Goal: Information Seeking & Learning: Learn about a topic

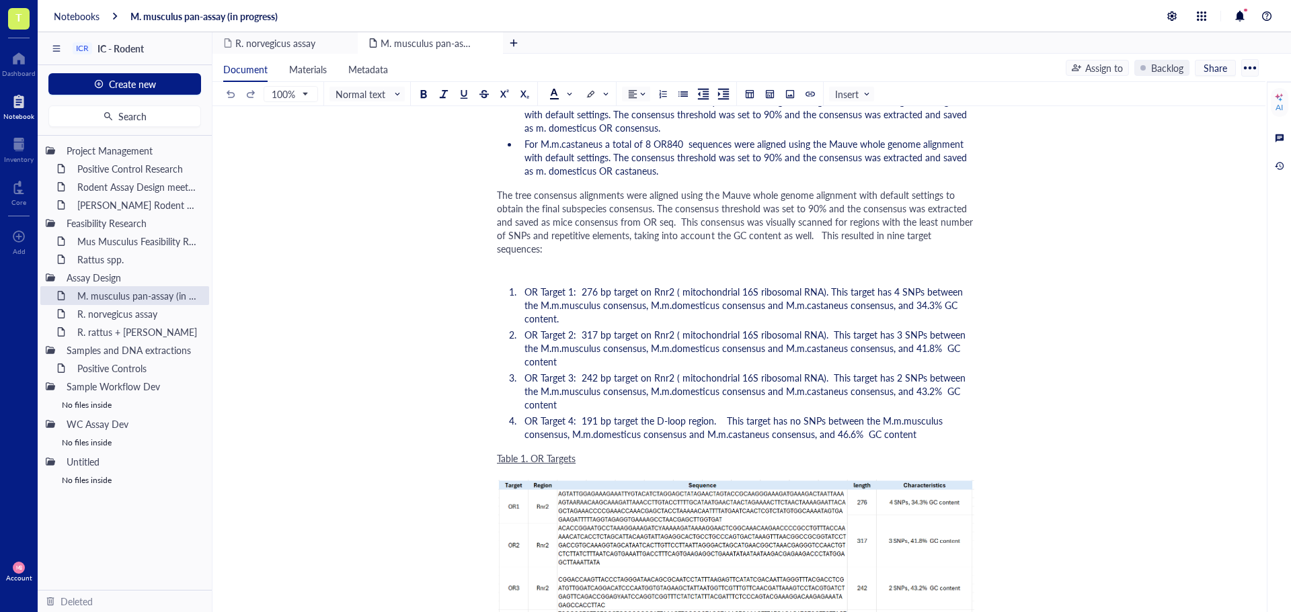
scroll to position [269, 0]
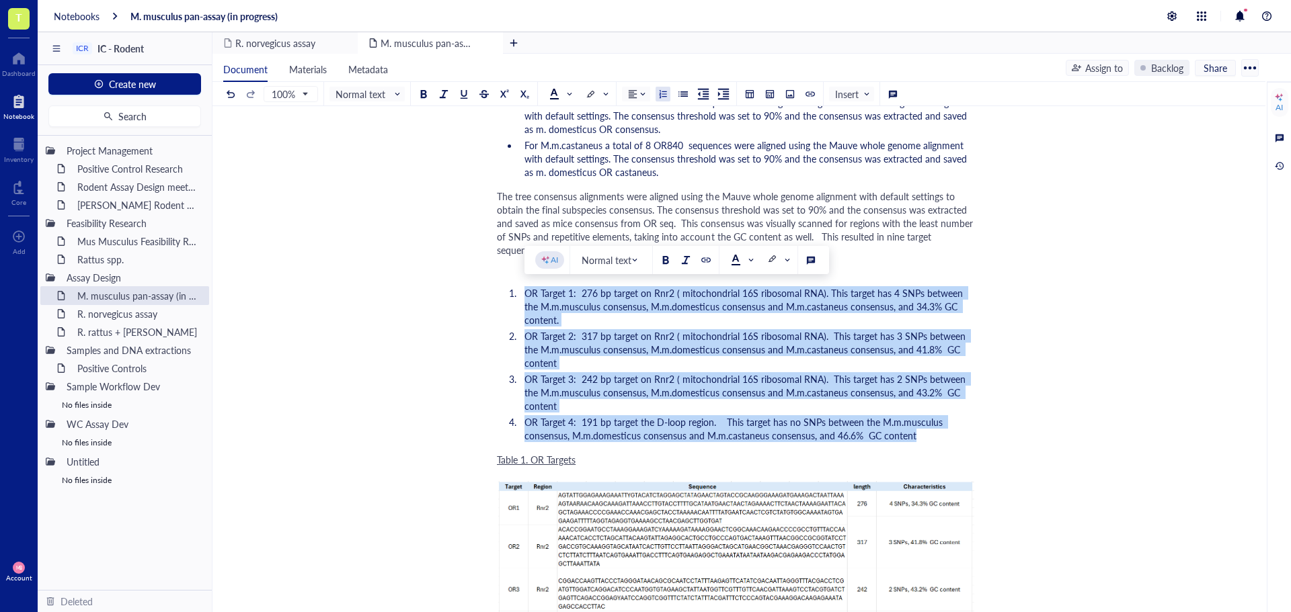
drag, startPoint x: 930, startPoint y: 426, endPoint x: 497, endPoint y: 294, distance: 451.7
click at [497, 294] on ol "OR Target 1: 276 bp target on Rnr2 ( mitochondrial 16S ribosomal RNA). This tar…" at bounding box center [736, 364] width 479 height 161
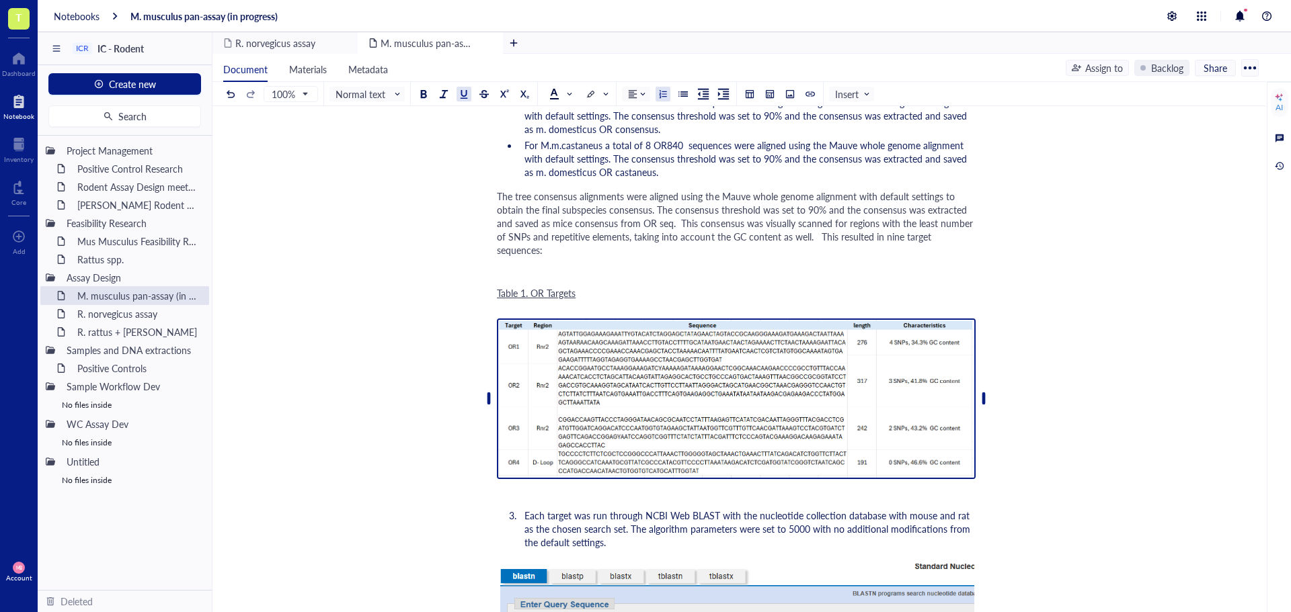
click at [547, 342] on img at bounding box center [736, 399] width 479 height 161
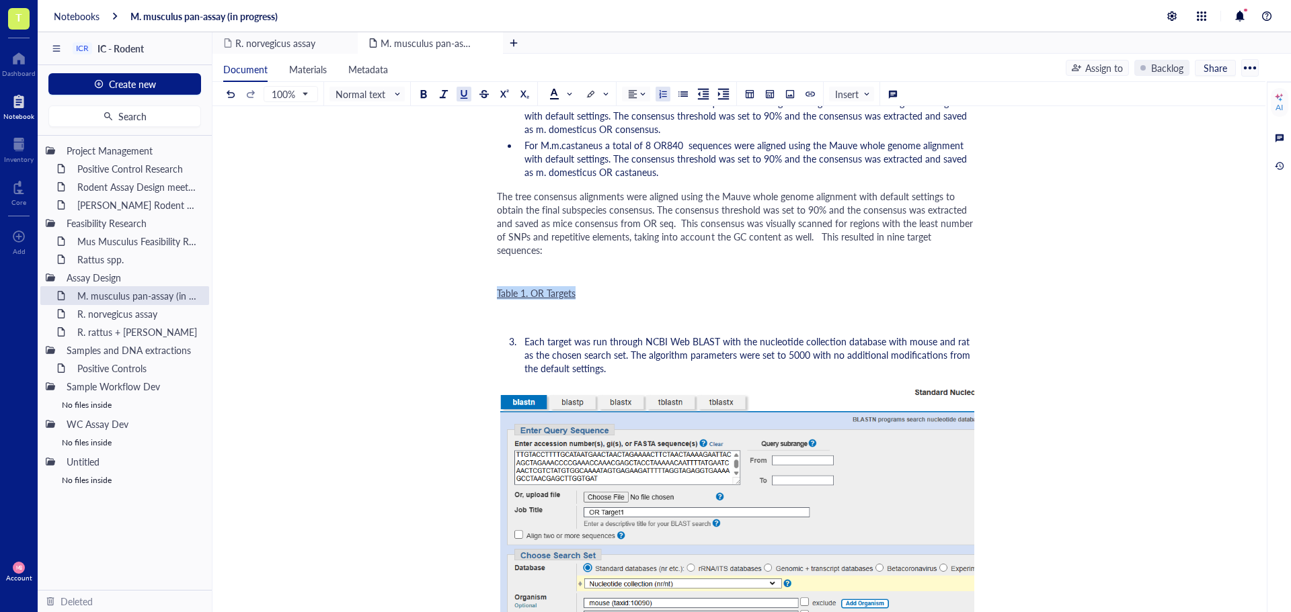
drag, startPoint x: 576, startPoint y: 292, endPoint x: 483, endPoint y: 294, distance: 93.5
click at [575, 252] on div "The tree consensus alignments were aligned using the Mauve whole genome alignme…" at bounding box center [736, 223] width 479 height 67
click at [790, 93] on div at bounding box center [789, 93] width 9 height 9
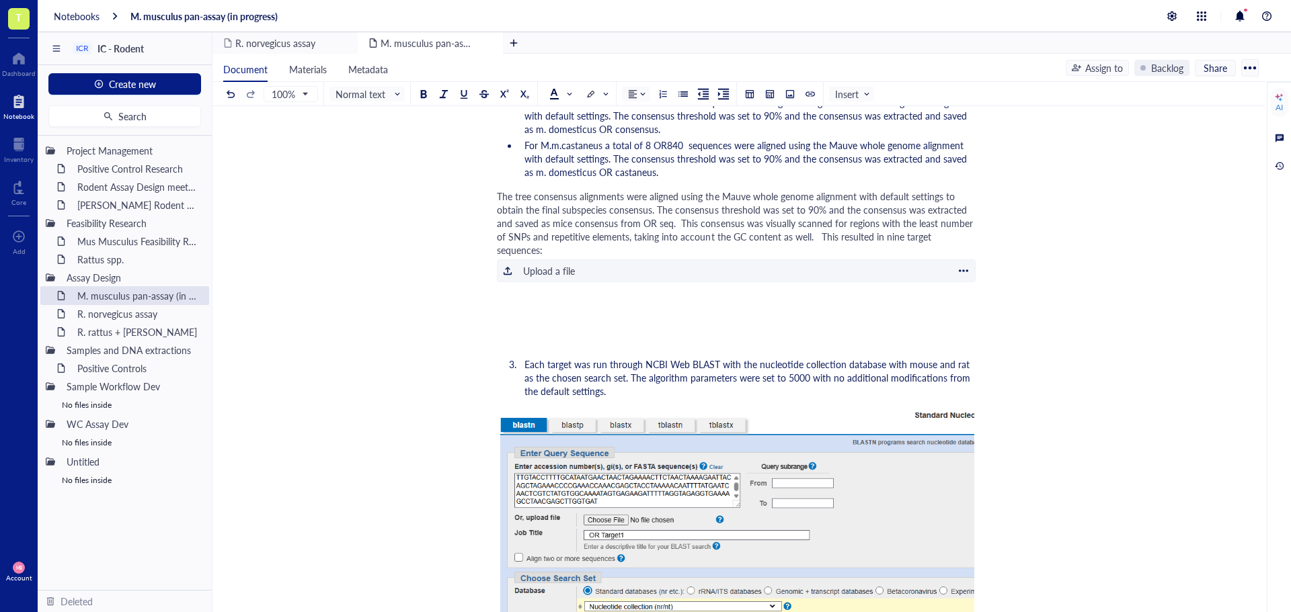
click at [548, 277] on div "Upload a file" at bounding box center [549, 271] width 52 height 15
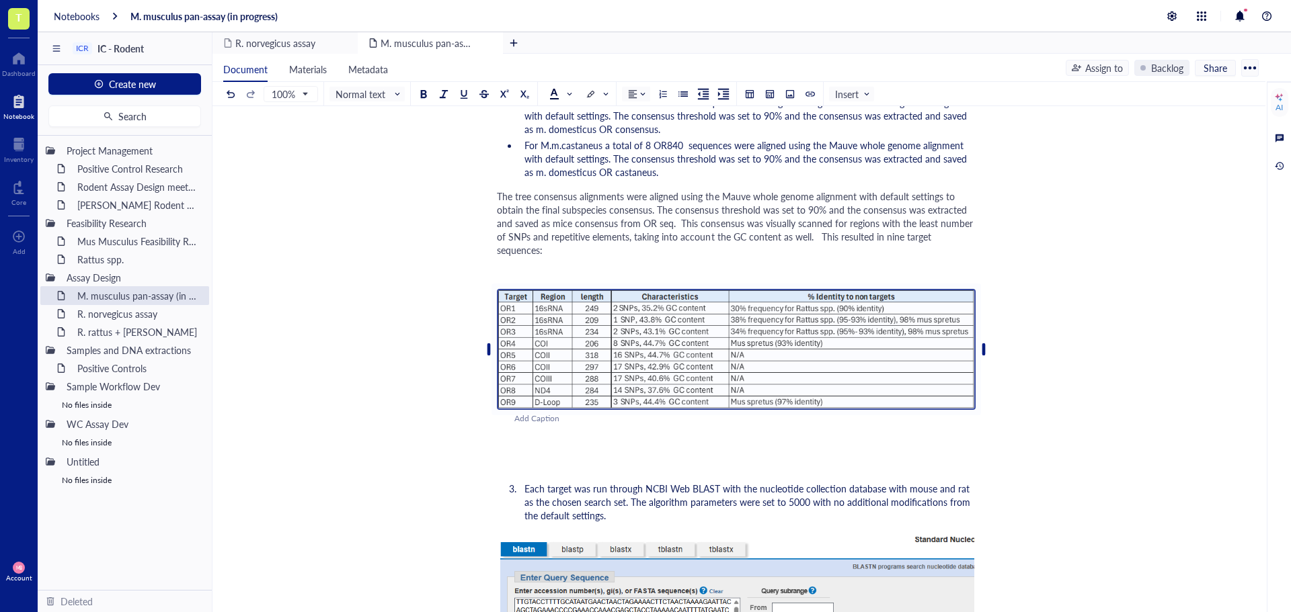
scroll to position [336, 0]
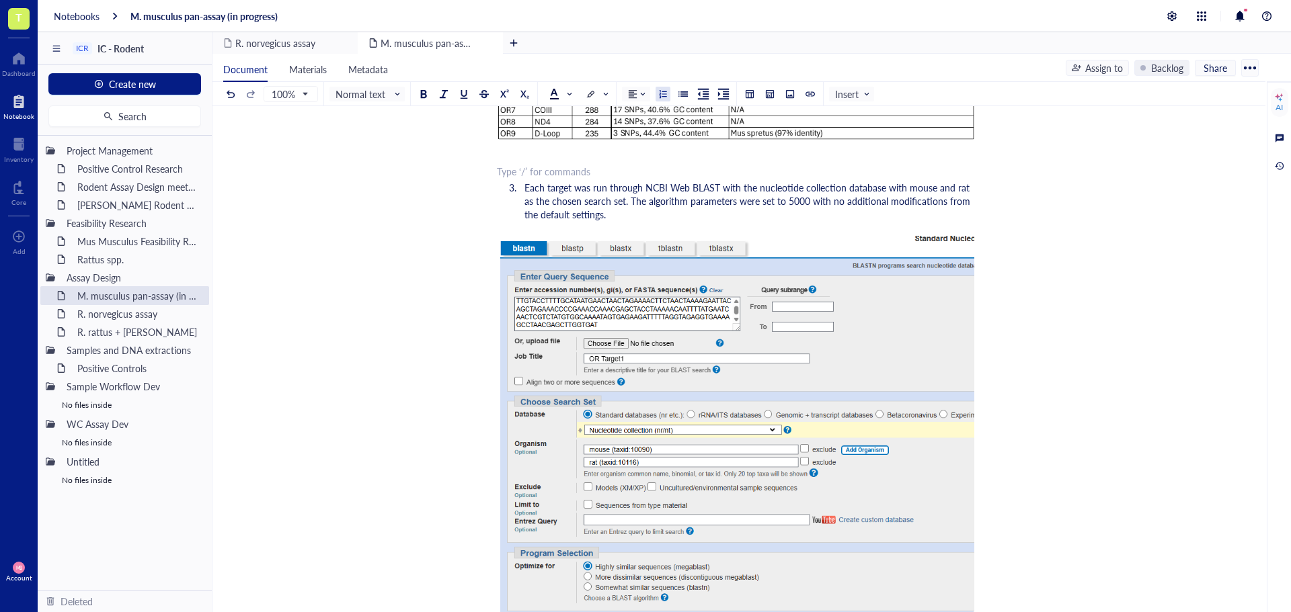
scroll to position [471, 0]
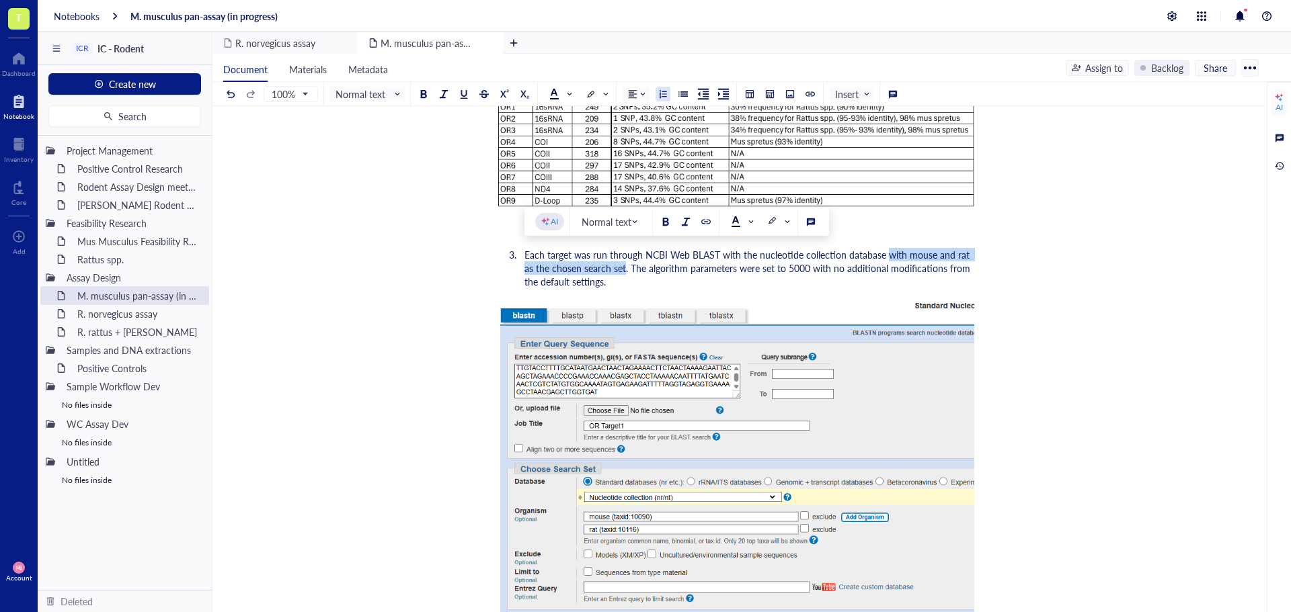
drag, startPoint x: 883, startPoint y: 256, endPoint x: 613, endPoint y: 269, distance: 269.9
click at [613, 269] on span "Each target was run through NCBI Web BLAST with the nucleotide collection datab…" at bounding box center [748, 268] width 448 height 40
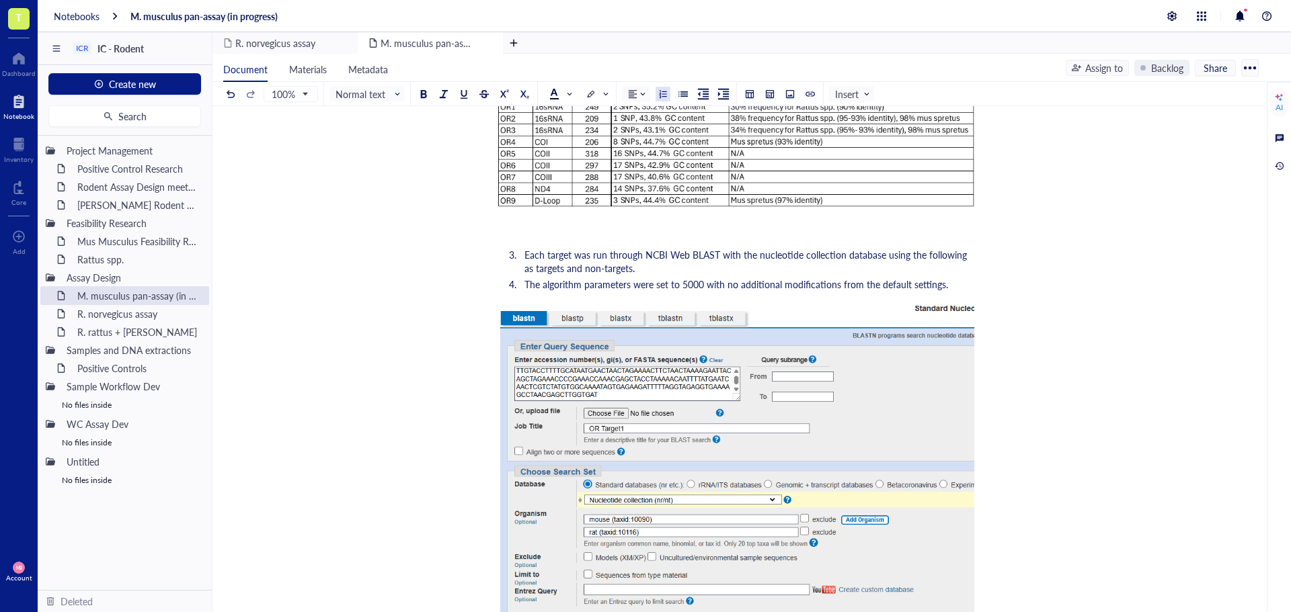
click at [692, 276] on ol "﻿ Each target was run through NCBI Web BLAST with the nucleotide collection dat…" at bounding box center [736, 464] width 479 height 471
click at [676, 268] on li "Each target was run through NCBI Web BLAST with the nucleotide collection datab…" at bounding box center [747, 261] width 456 height 27
click at [668, 266] on li "Each target was run through NCBI Web BLAST with the nucleotide collection datab…" at bounding box center [747, 261] width 456 height 27
click at [787, 93] on div at bounding box center [789, 93] width 9 height 9
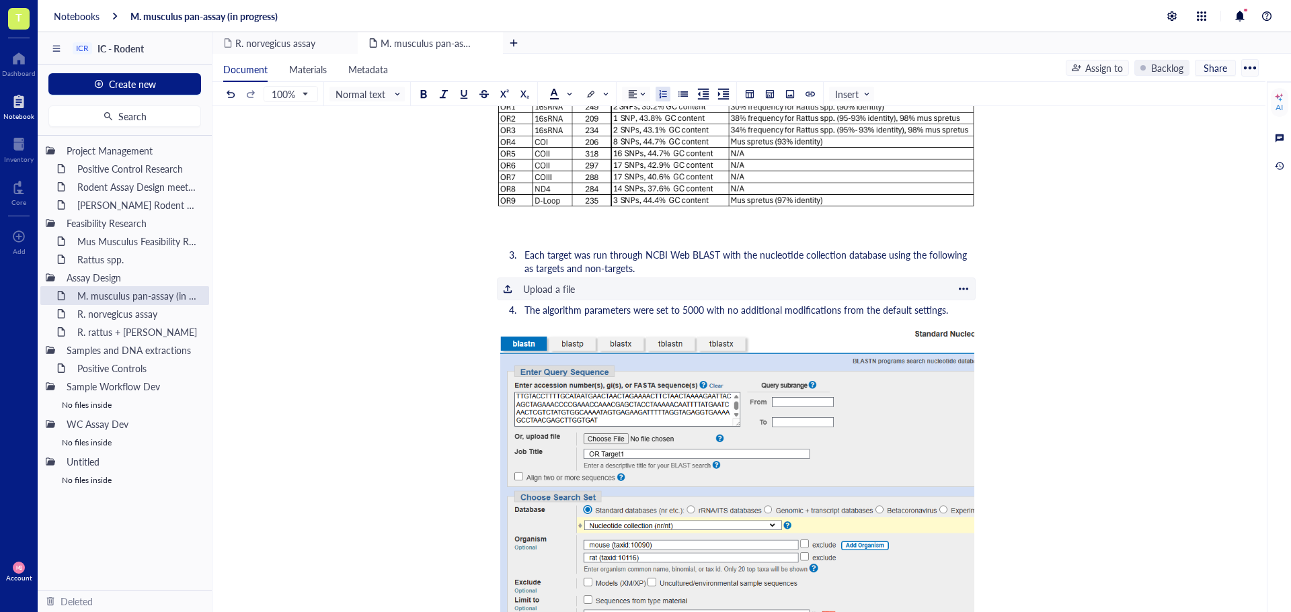
click at [559, 288] on div "Upload a file" at bounding box center [549, 289] width 52 height 15
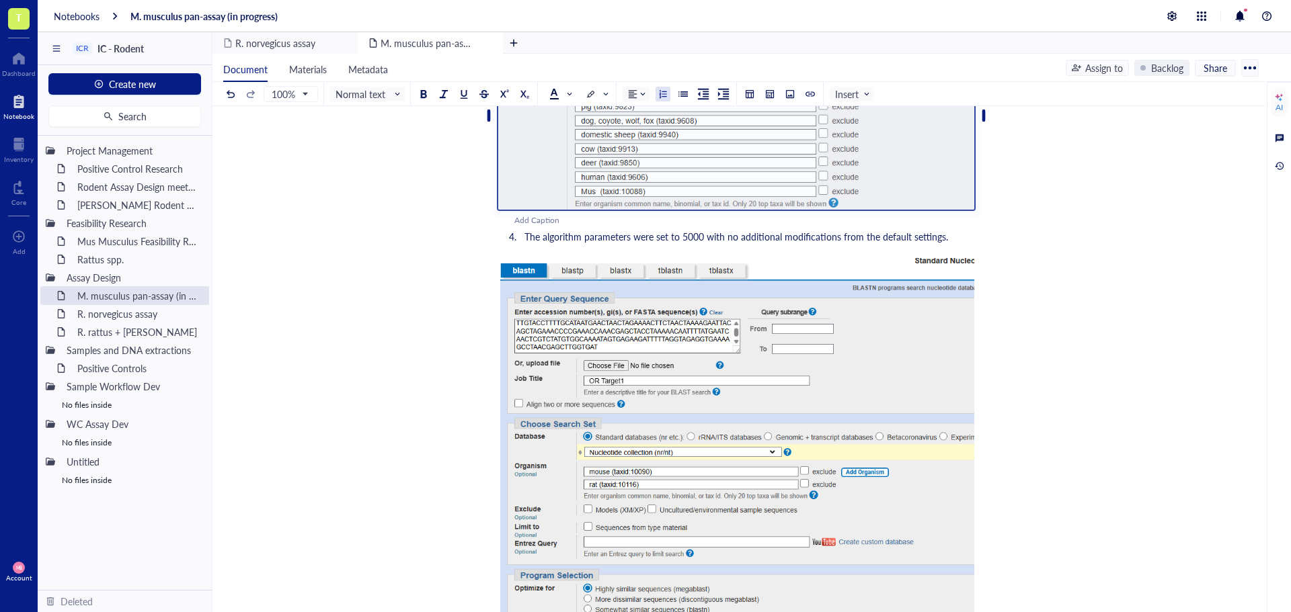
scroll to position [807, 0]
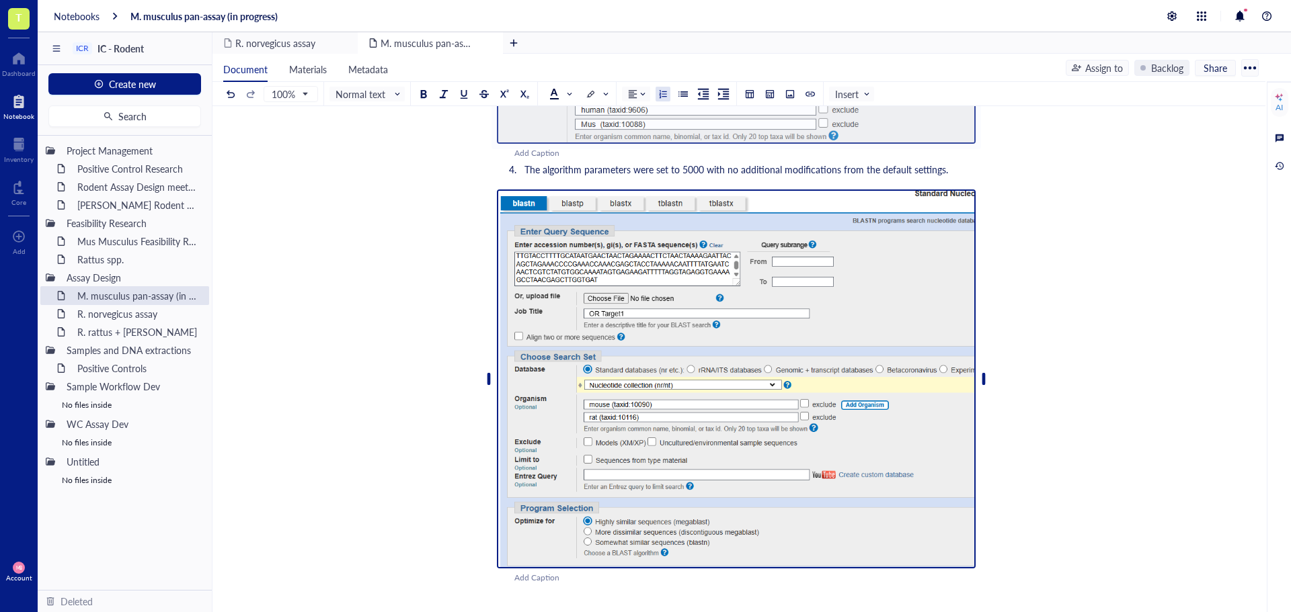
click at [579, 282] on img at bounding box center [736, 379] width 479 height 379
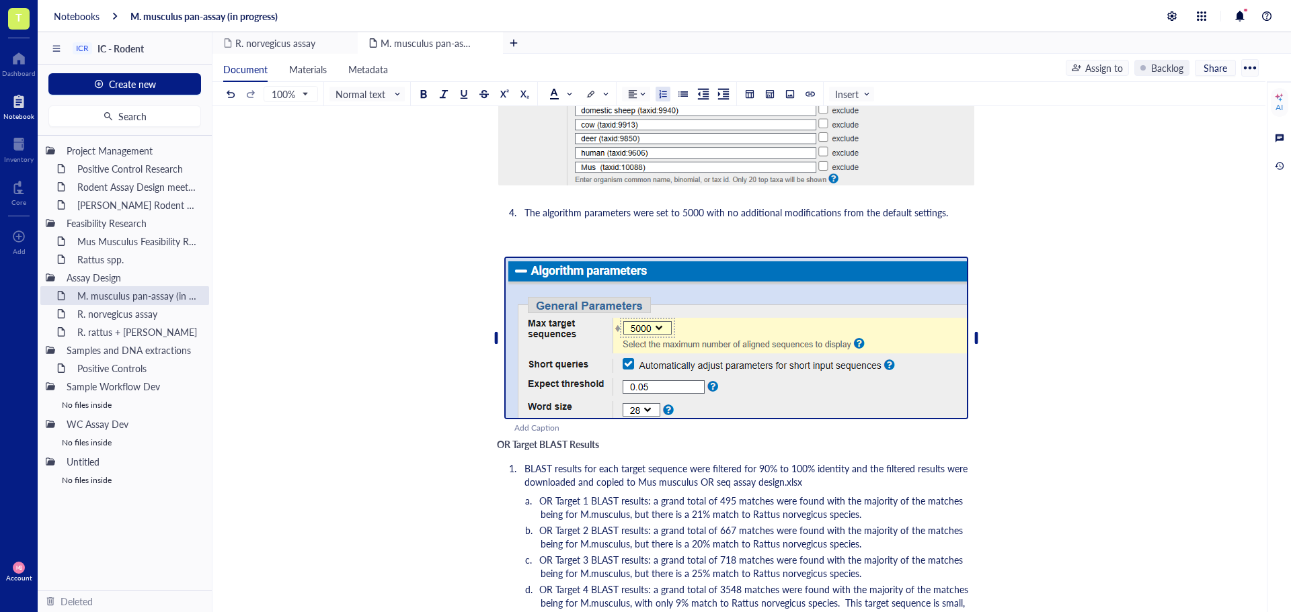
scroll to position [739, 0]
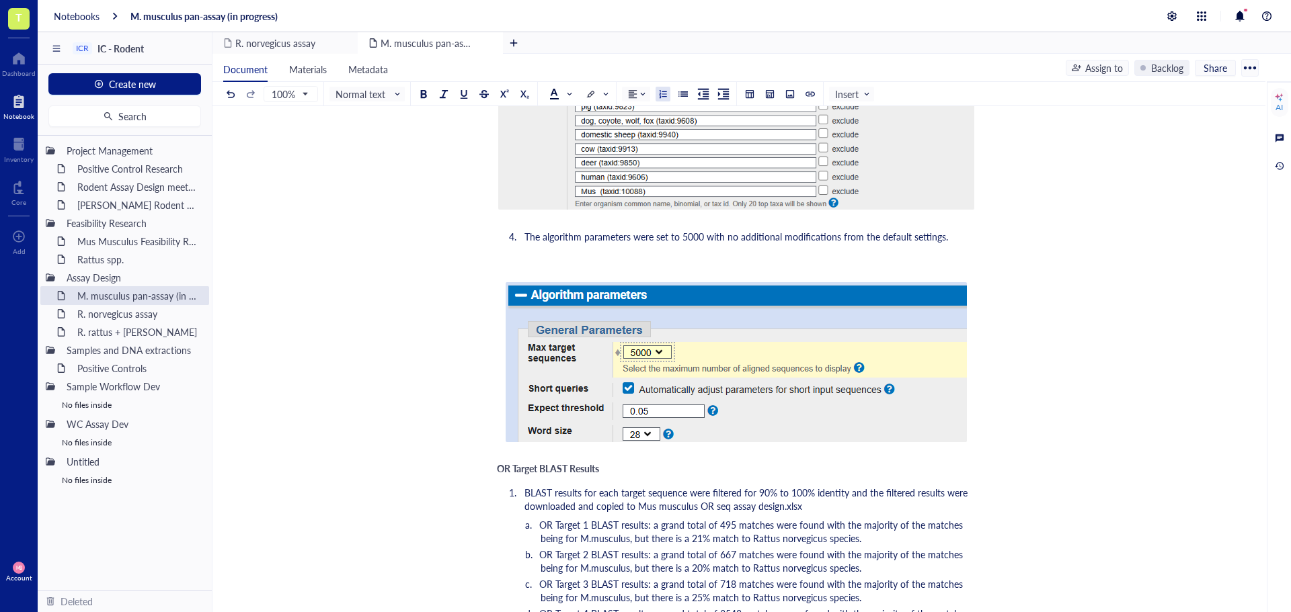
click at [604, 257] on div "﻿" at bounding box center [736, 260] width 479 height 13
click at [956, 229] on ol "﻿ Each target was run through NCBI Web BLAST with the nucleotide collection dat…" at bounding box center [736, 103] width 479 height 286
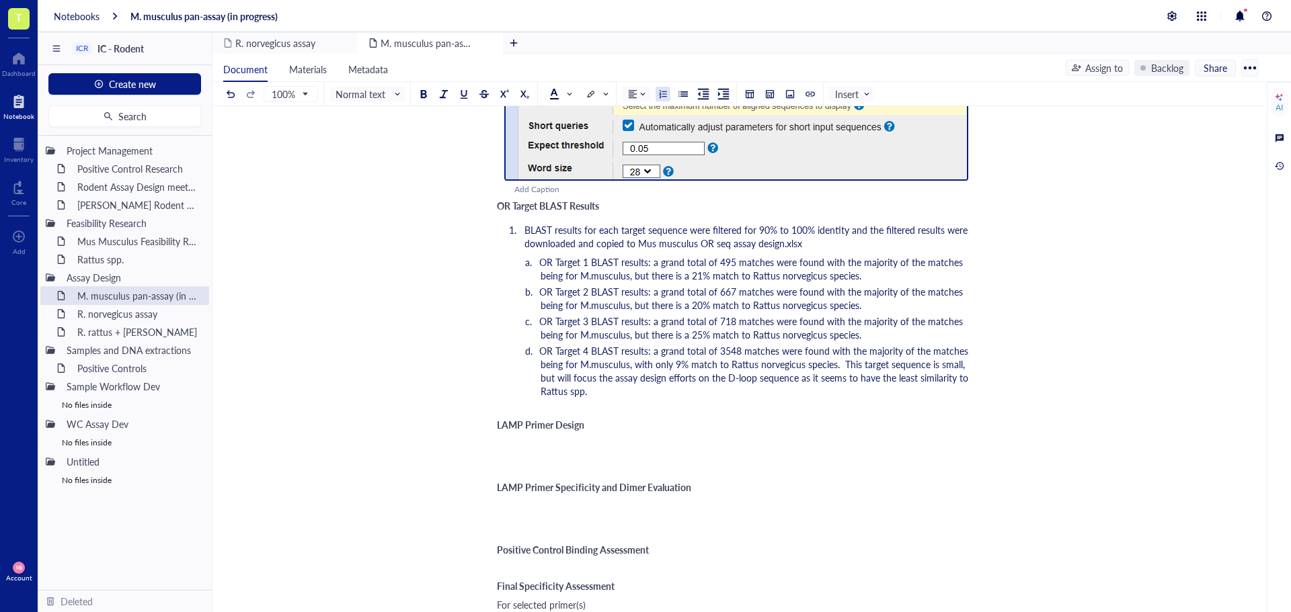
scroll to position [990, 0]
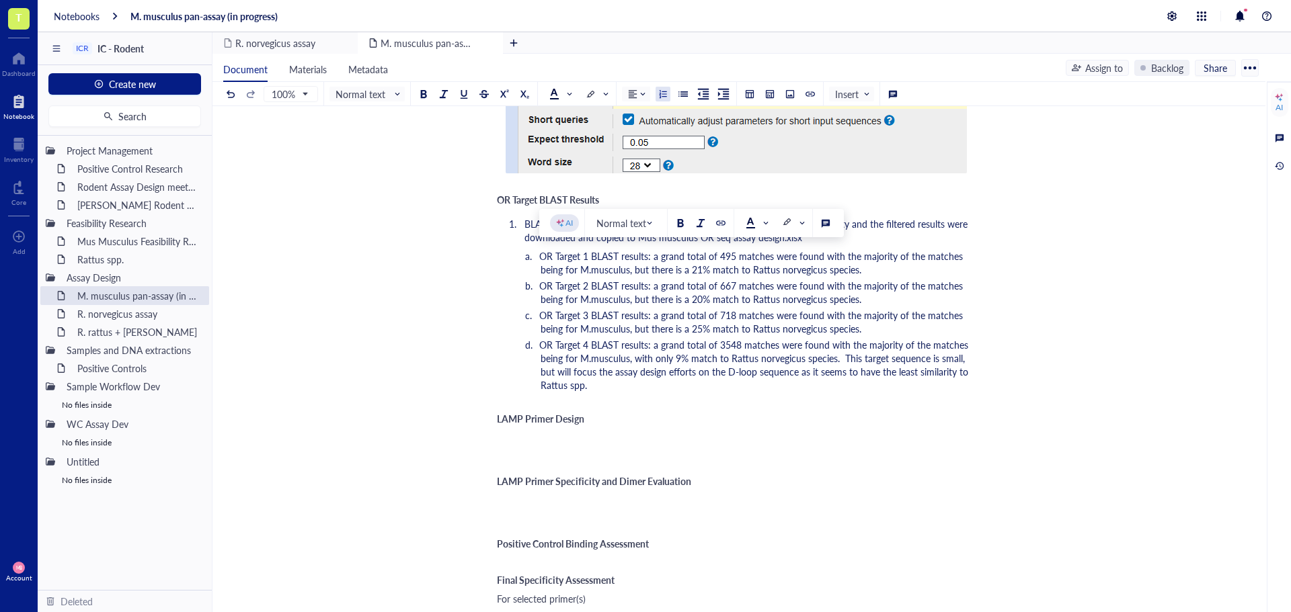
drag, startPoint x: 597, startPoint y: 389, endPoint x: 522, endPoint y: 258, distance: 150.3
click at [522, 258] on ol "OR Target 1 BLAST results: a grand total of 495 matches were found with the maj…" at bounding box center [736, 320] width 479 height 143
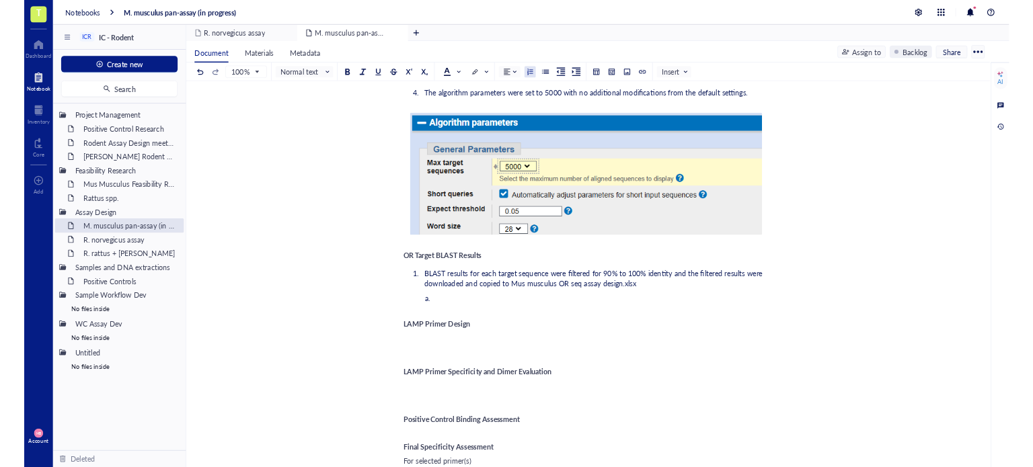
scroll to position [812, 0]
